Goal: Task Accomplishment & Management: Manage account settings

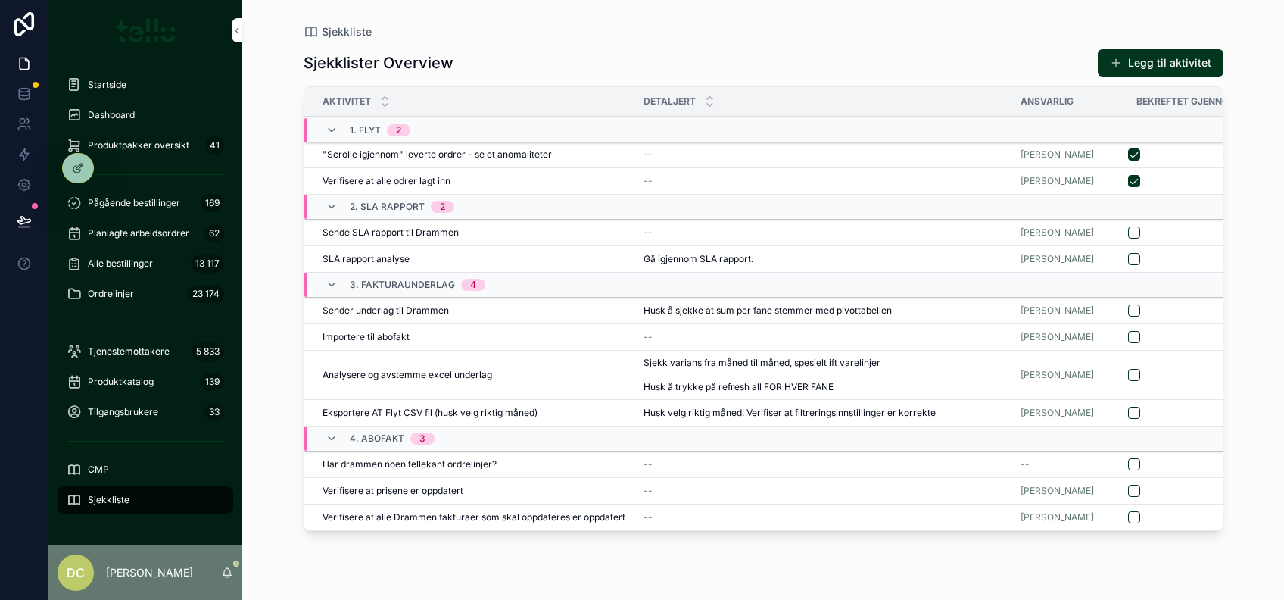
click at [131, 352] on span "Tjenestemottakere" at bounding box center [129, 351] width 82 height 12
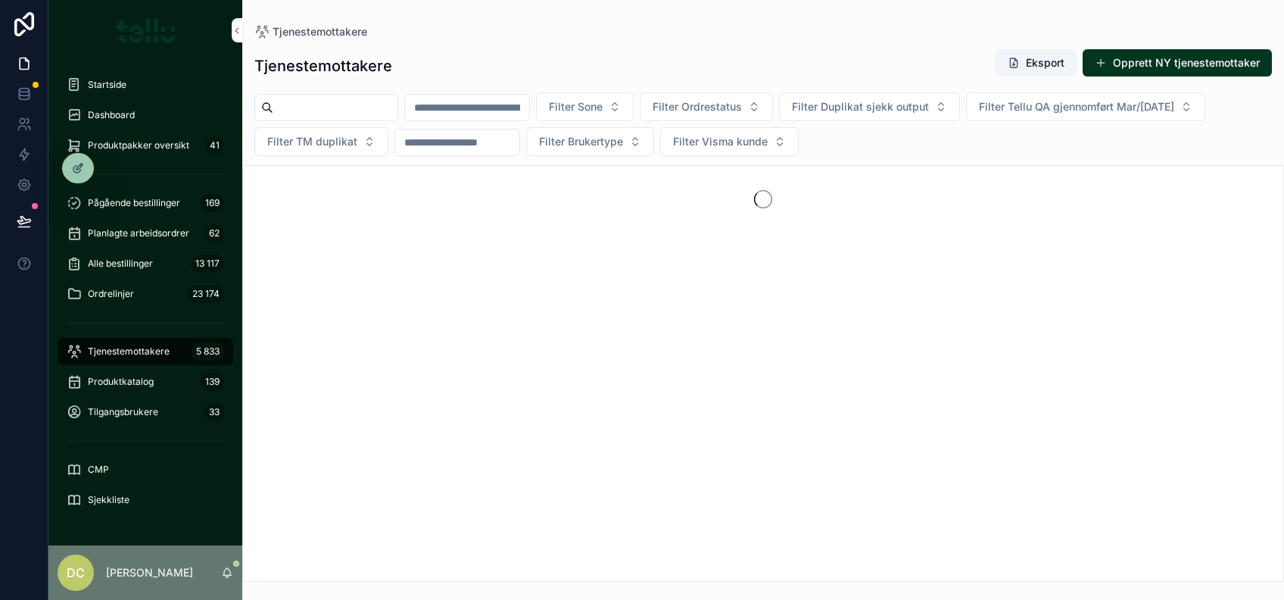
click at [139, 206] on span "Pågående bestillinger" at bounding box center [134, 203] width 92 height 12
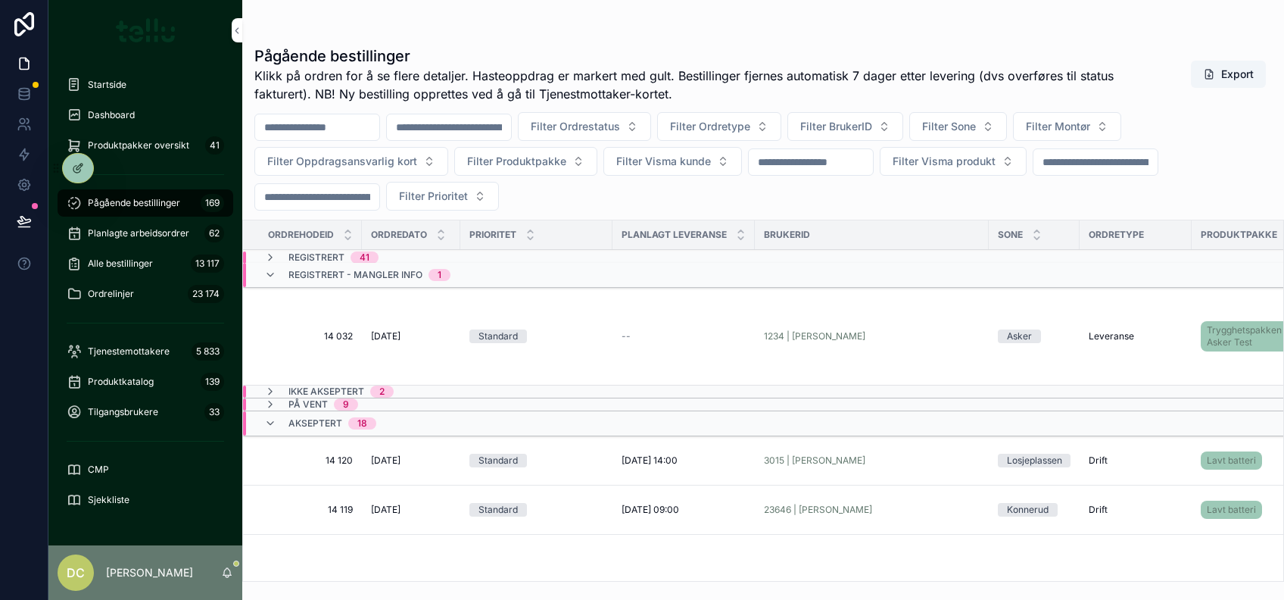
click at [277, 421] on div "Akseptert 18" at bounding box center [320, 423] width 112 height 24
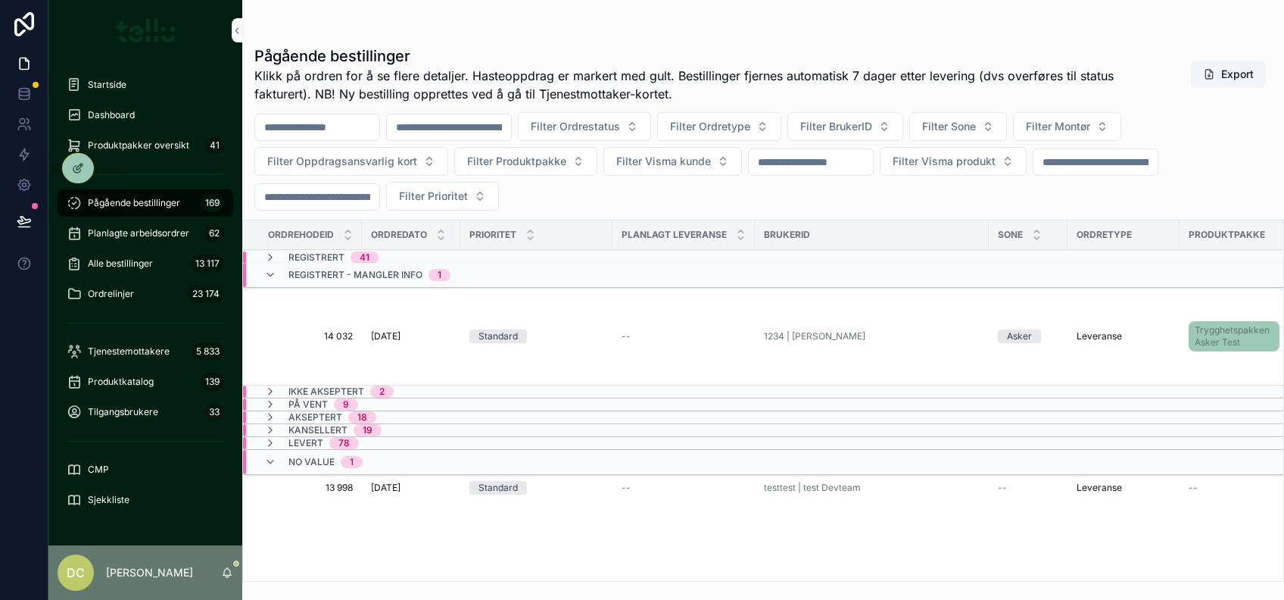
click at [273, 416] on icon "scrollable content" at bounding box center [270, 417] width 12 height 12
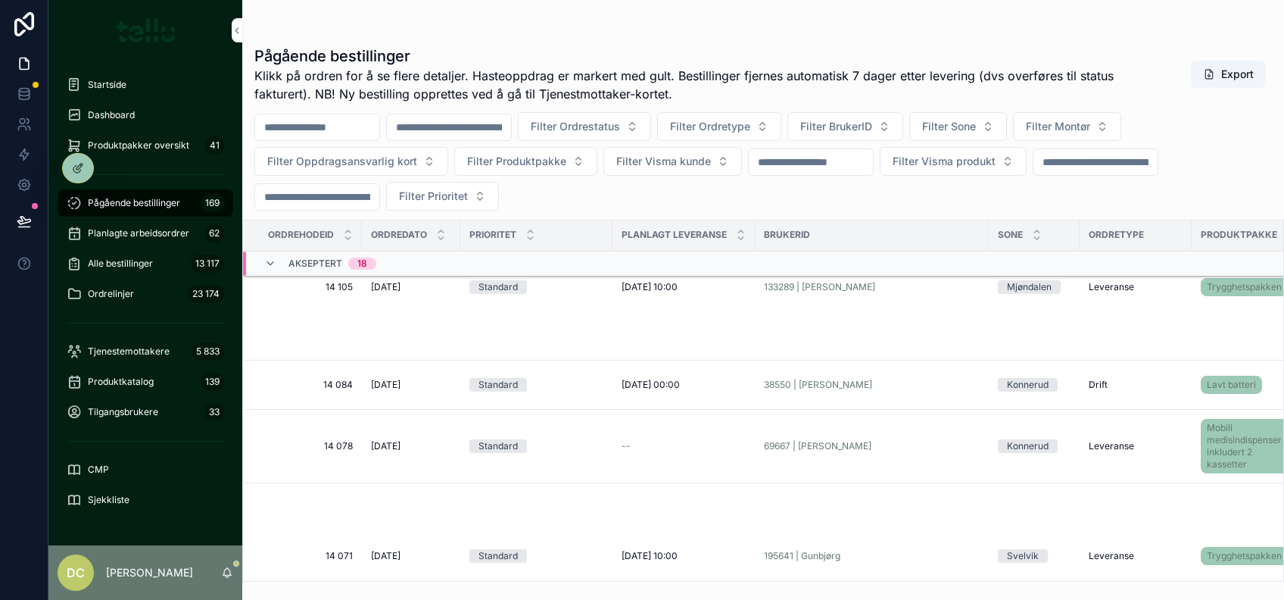
scroll to position [302, 0]
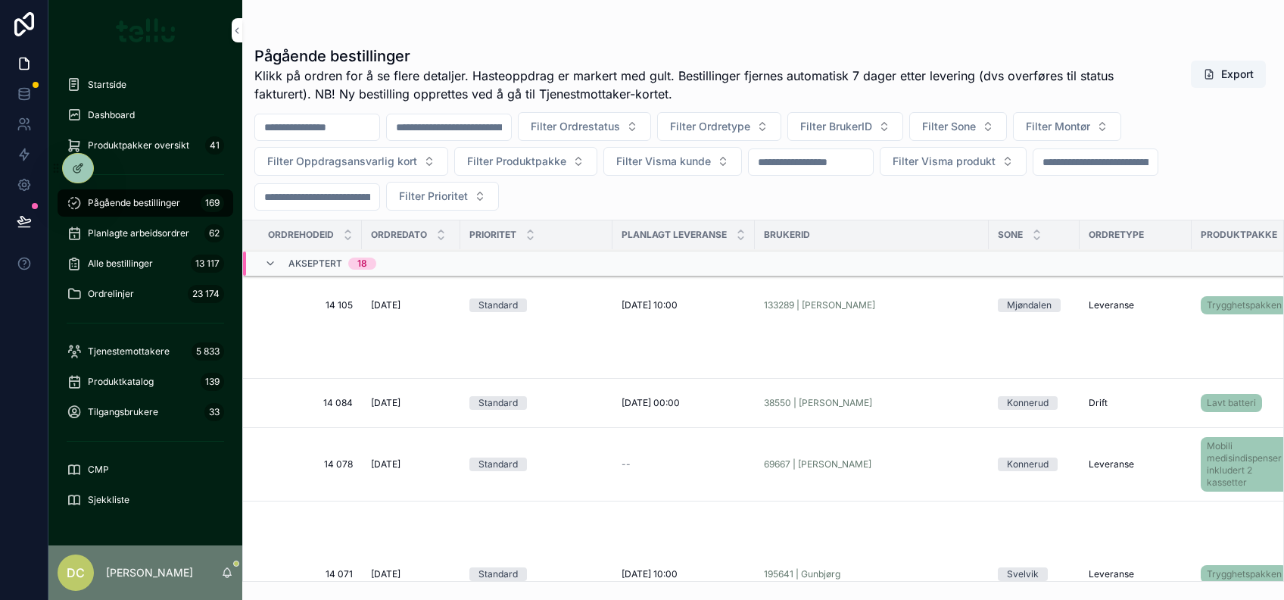
click at [366, 428] on td "[DATE] [DATE]" at bounding box center [411, 464] width 98 height 73
click at [388, 458] on span "[DATE]" at bounding box center [386, 464] width 30 height 12
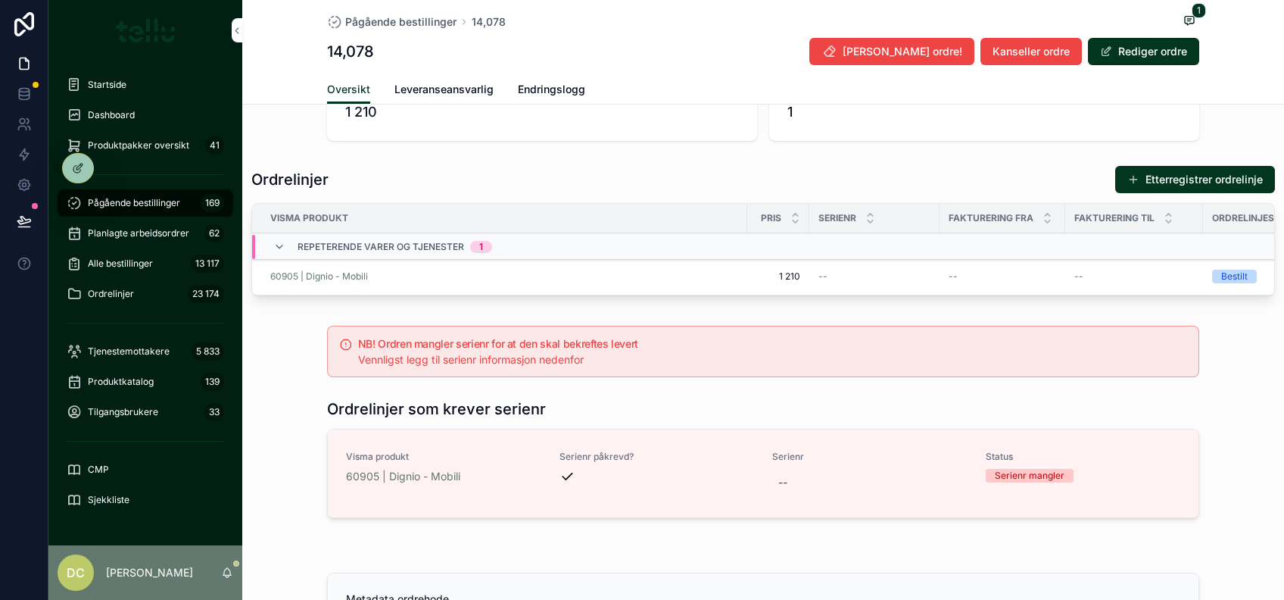
scroll to position [1211, 0]
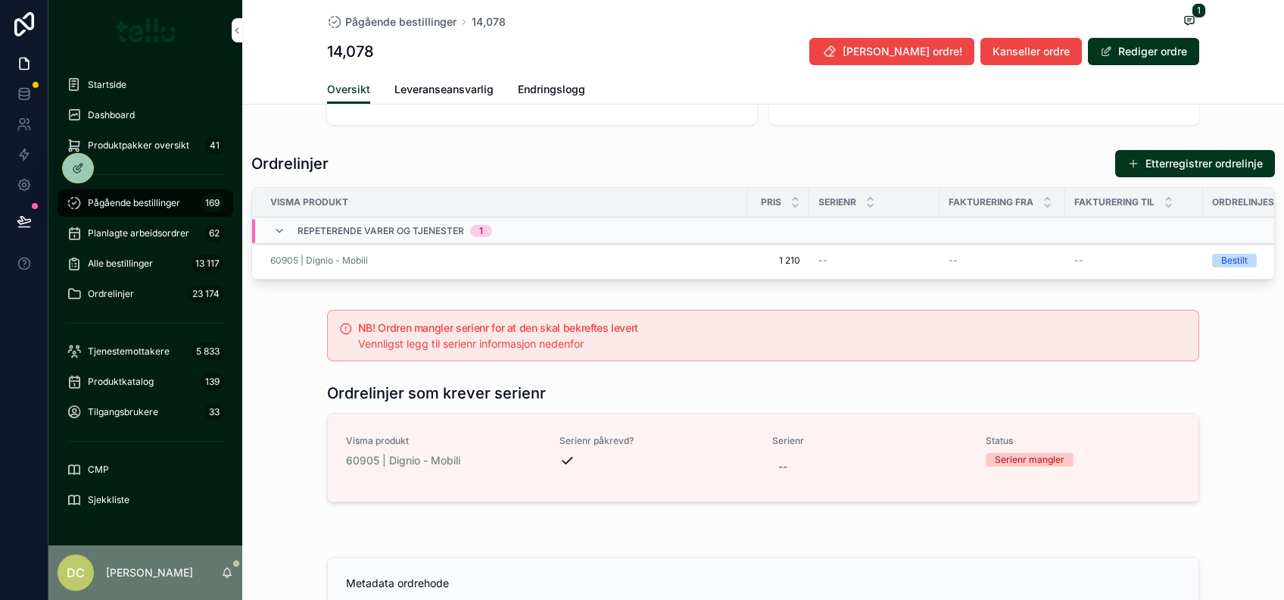
click at [796, 480] on div "--" at bounding box center [869, 466] width 195 height 27
type input "******"
drag, startPoint x: 957, startPoint y: 515, endPoint x: 977, endPoint y: 553, distance: 42.7
click at [957, 516] on icon "scrollable content" at bounding box center [956, 514] width 12 height 12
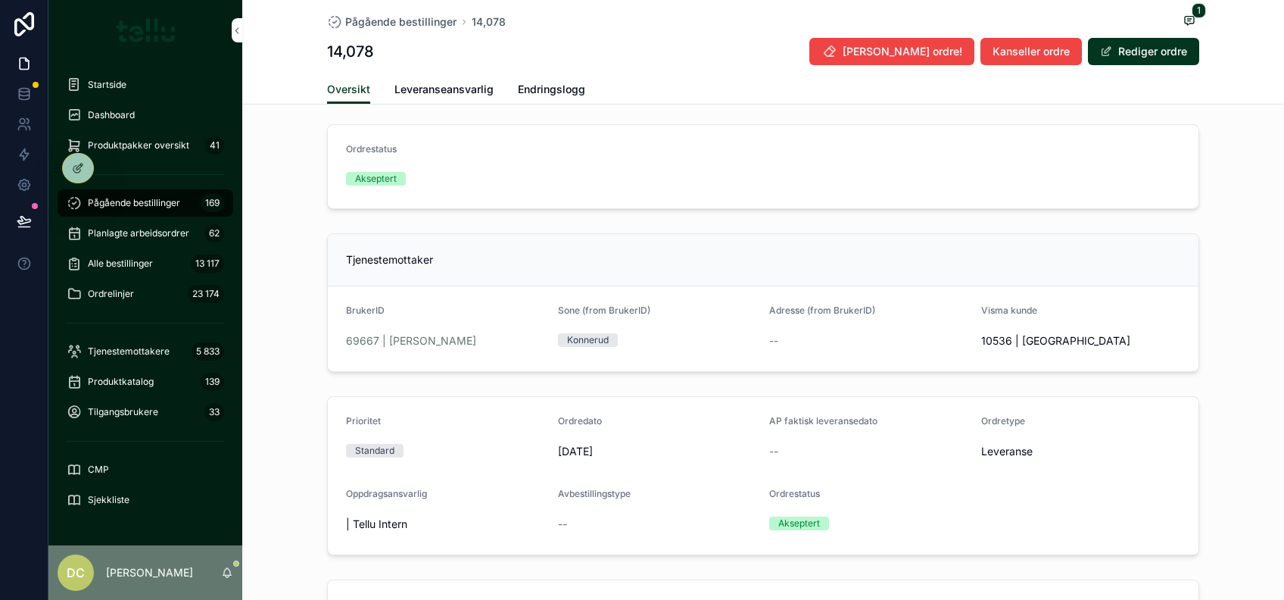
scroll to position [236, 0]
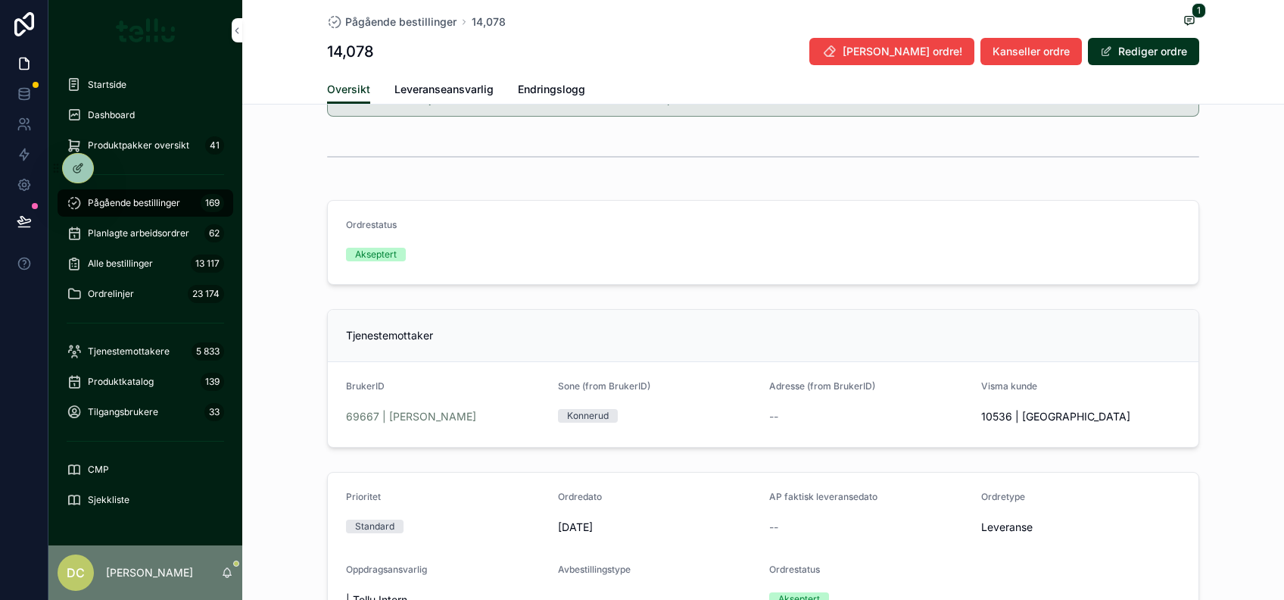
click at [447, 89] on span "Leveranseansvarlig" at bounding box center [443, 89] width 99 height 15
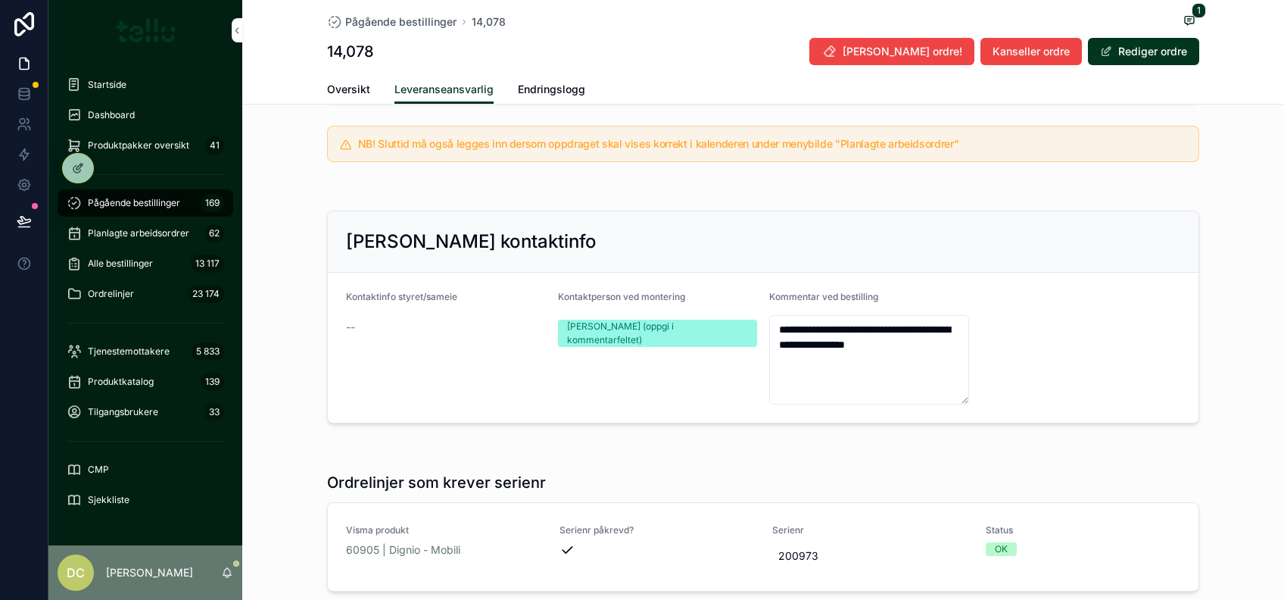
click at [1115, 42] on button "Rediger ordre" at bounding box center [1143, 51] width 111 height 27
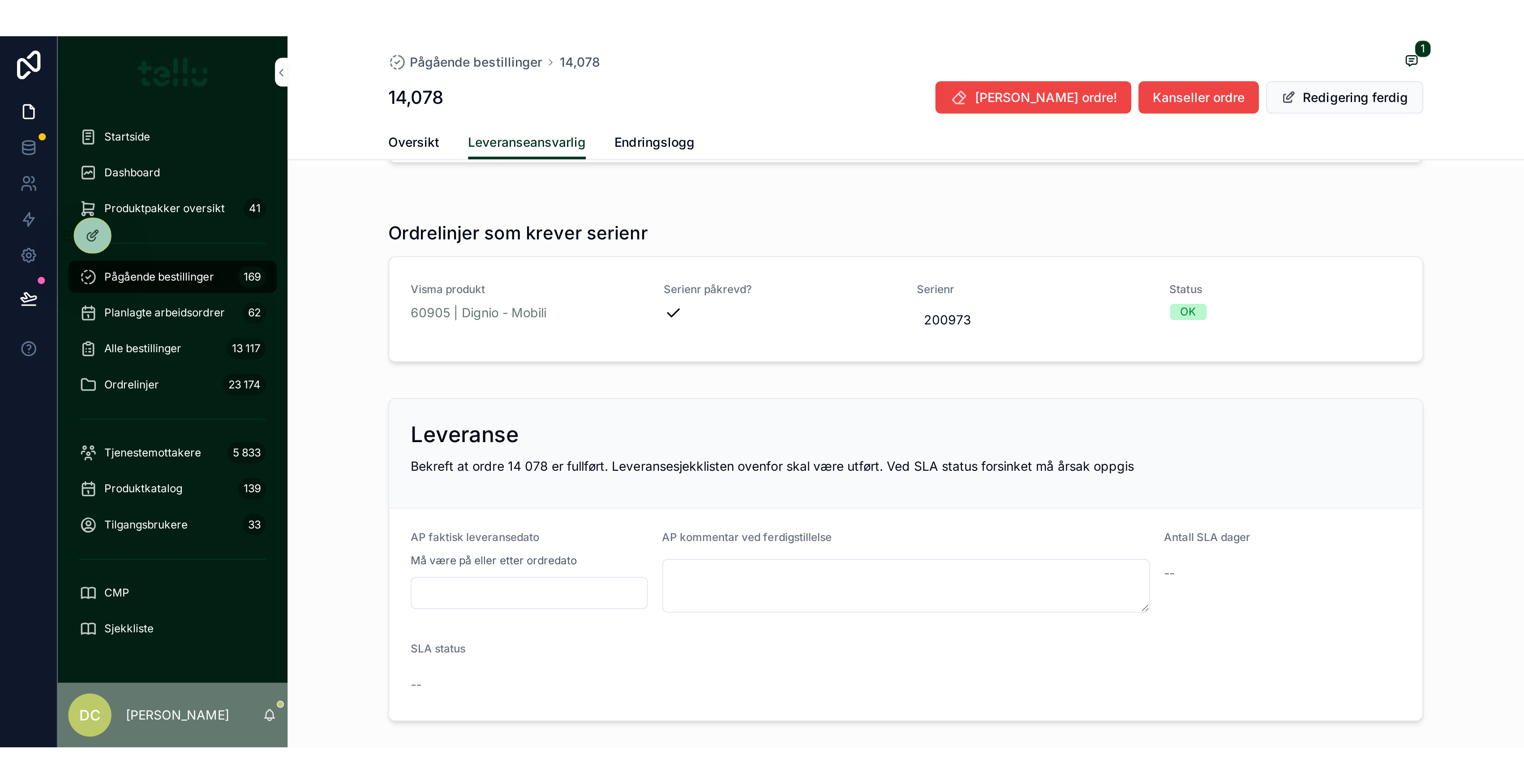
scroll to position [552, 0]
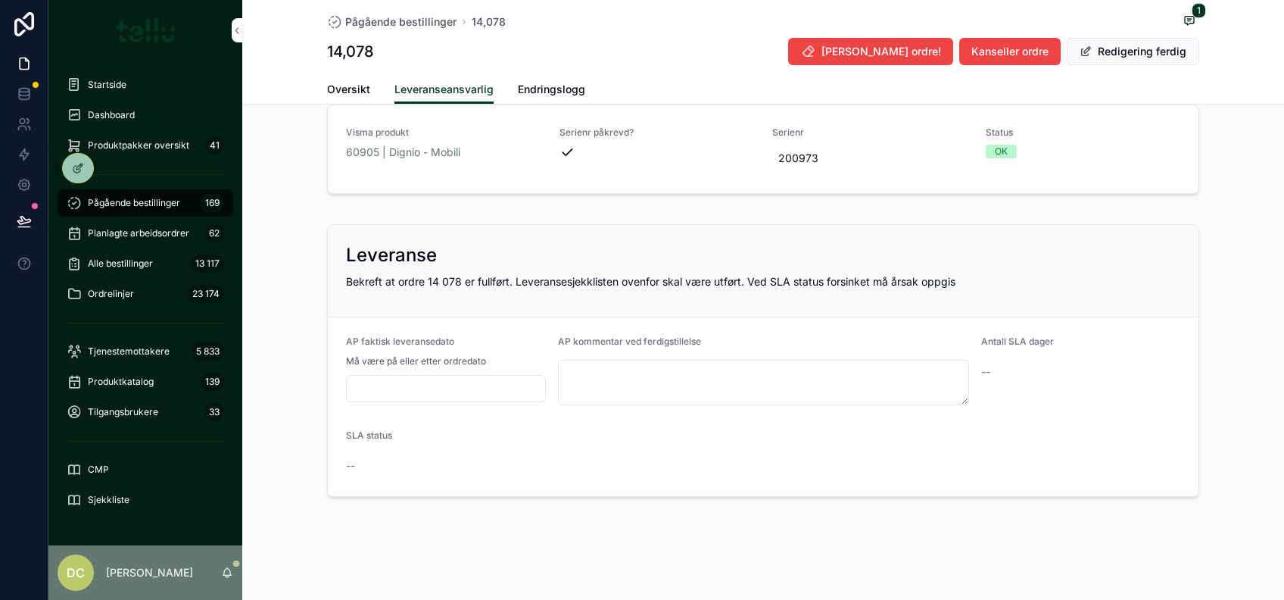
click at [439, 386] on input "scrollable content" at bounding box center [446, 388] width 198 height 21
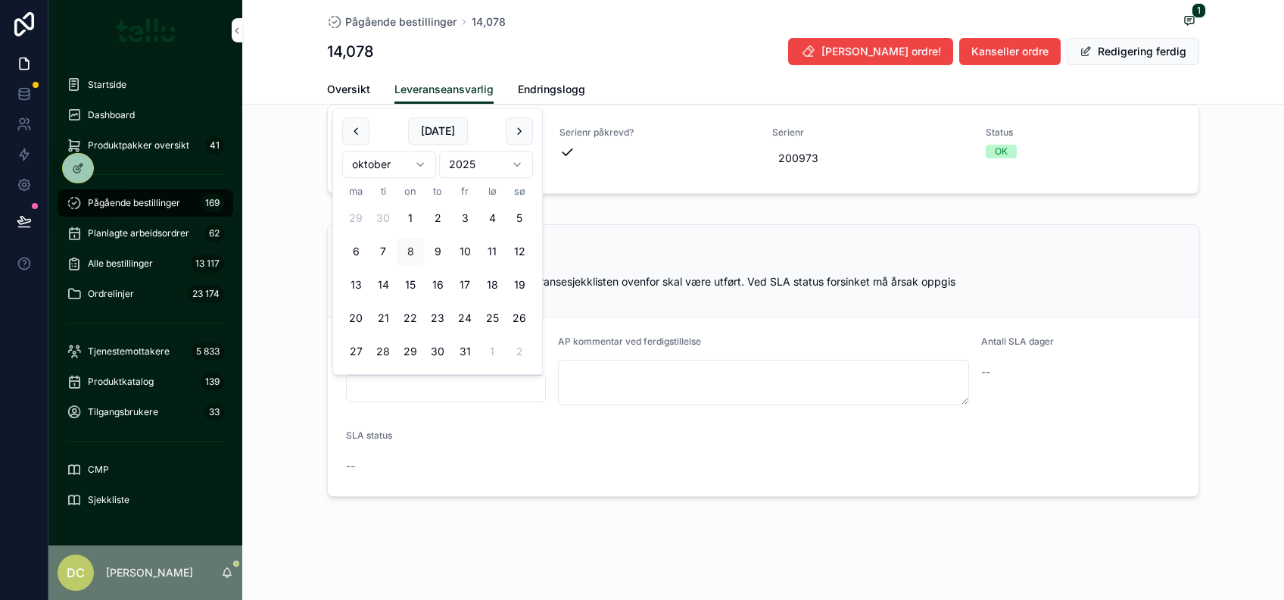
click at [354, 254] on button "6" at bounding box center [355, 251] width 27 height 27
type input "*********"
click at [631, 375] on textarea "scrollable content" at bounding box center [763, 382] width 411 height 45
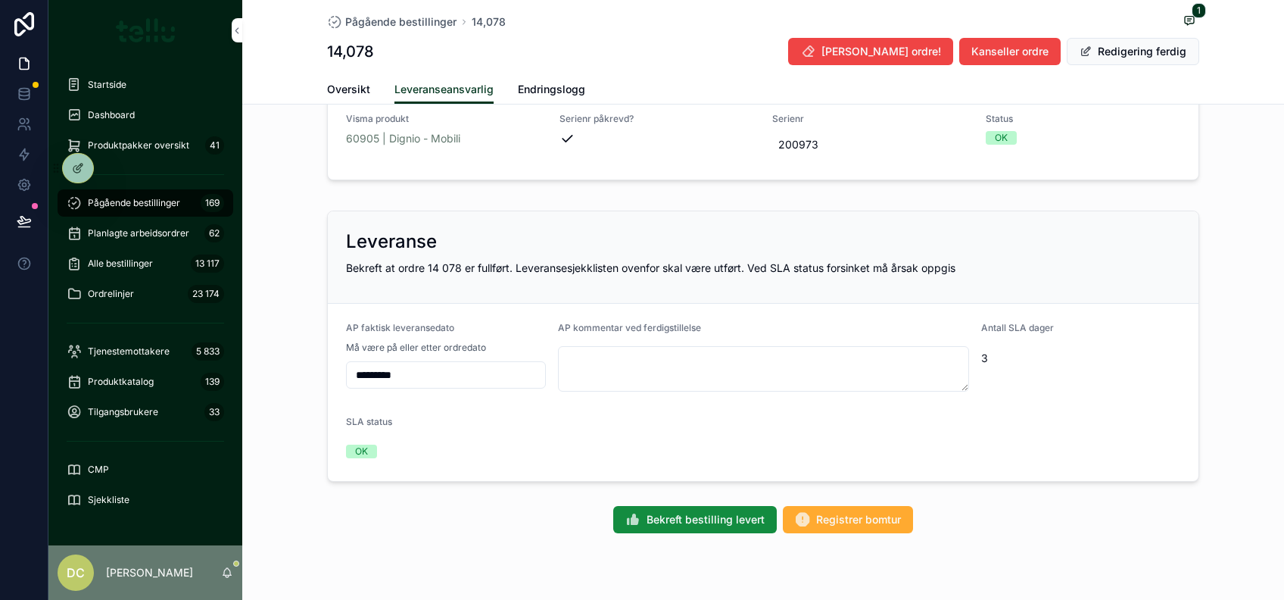
click at [693, 525] on button "Bekreft bestilling levert" at bounding box center [695, 519] width 164 height 27
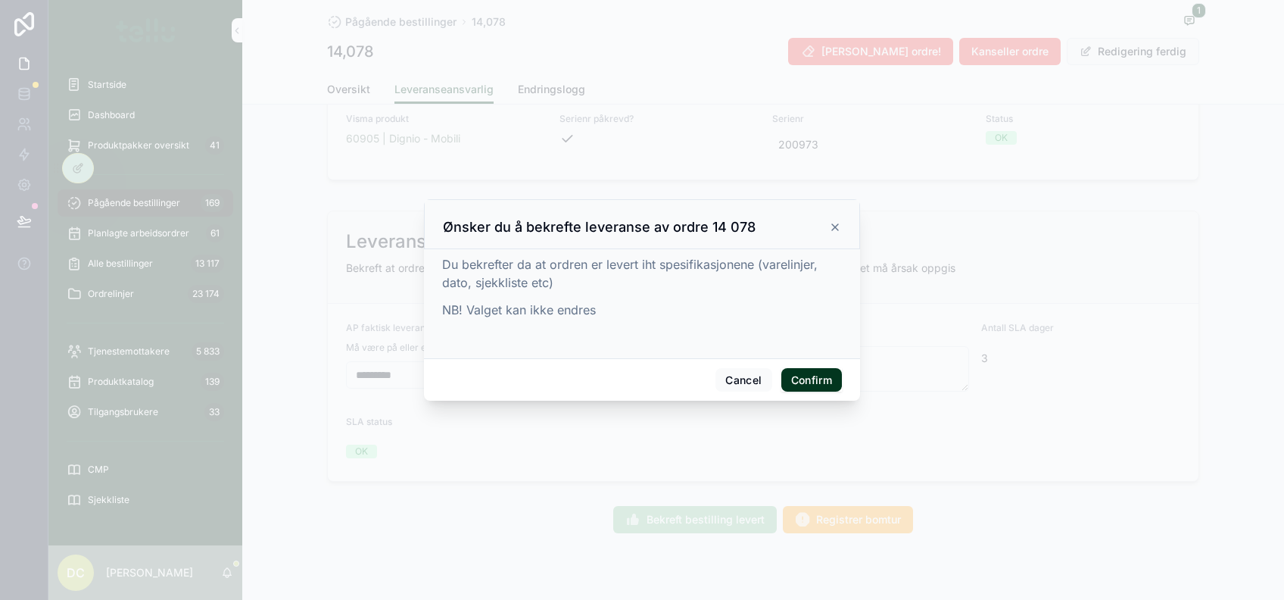
click at [811, 374] on button "Confirm" at bounding box center [811, 380] width 61 height 24
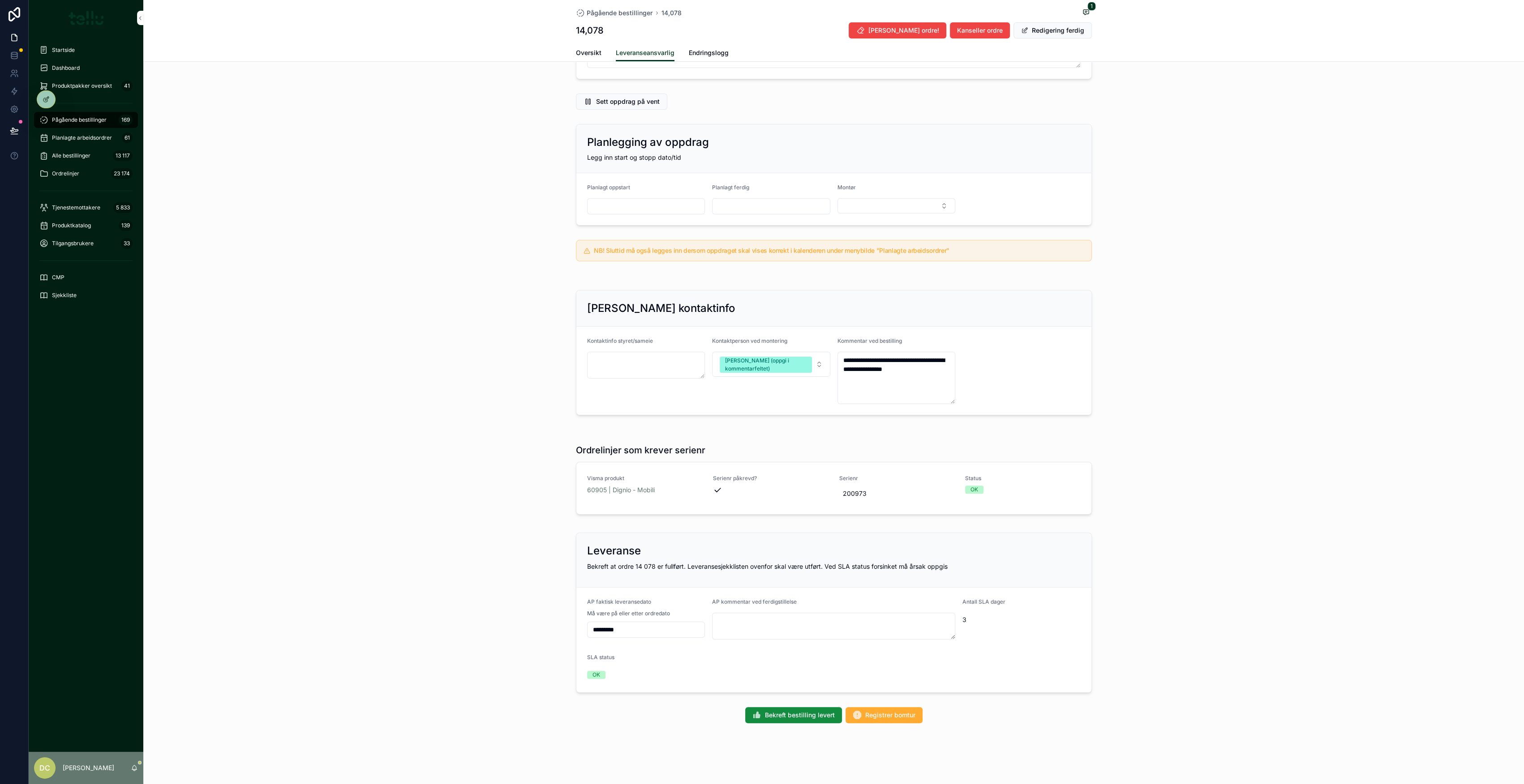
scroll to position [142, 0]
